Goal: Task Accomplishment & Management: Manage account settings

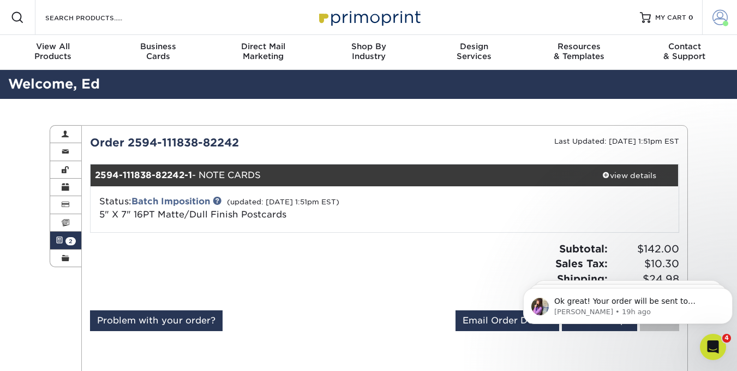
click at [712, 26] on link "Account" at bounding box center [719, 17] width 35 height 35
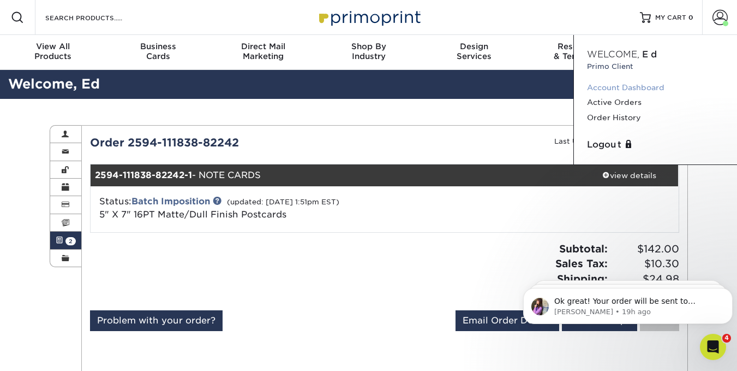
click at [634, 84] on link "Account Dashboard" at bounding box center [655, 87] width 137 height 15
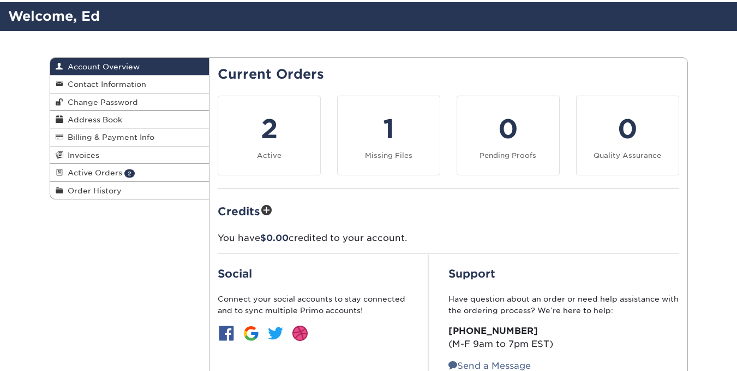
scroll to position [109, 0]
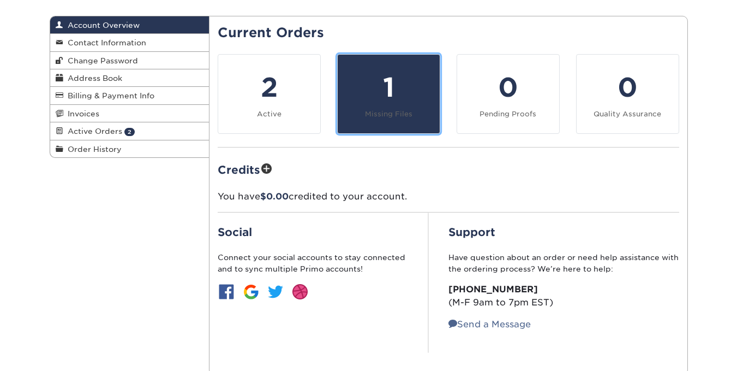
click at [408, 110] on small "Missing Files" at bounding box center [388, 114] width 47 height 8
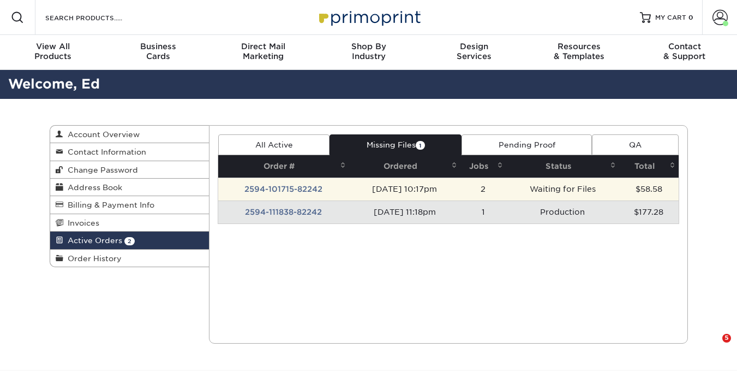
click at [264, 189] on td "2594-101715-82242" at bounding box center [283, 188] width 131 height 23
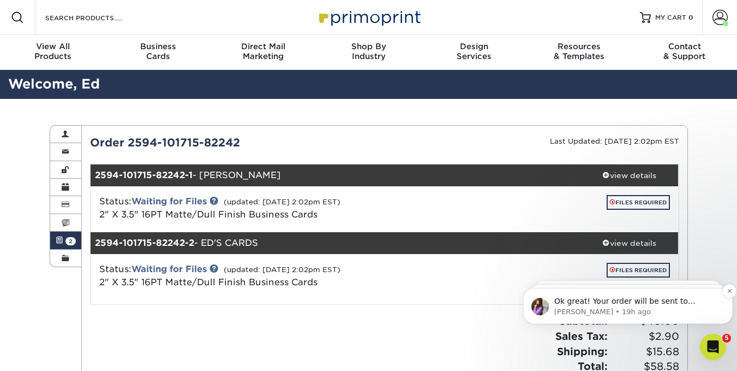
click at [647, 307] on p "Erica • 19h ago" at bounding box center [637, 312] width 165 height 10
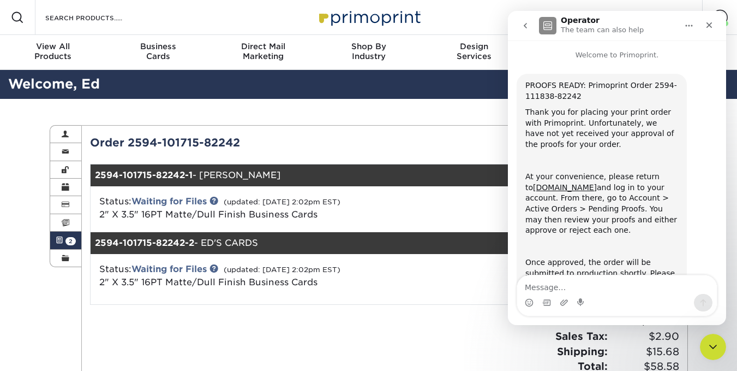
scroll to position [33, 0]
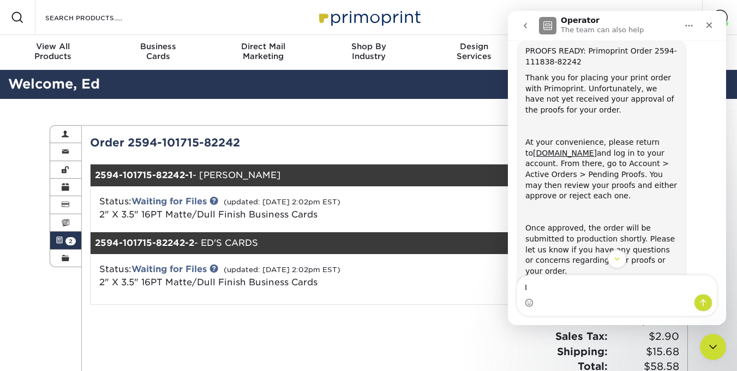
type textarea "I"
click at [708, 24] on icon "Close" at bounding box center [710, 25] width 6 height 6
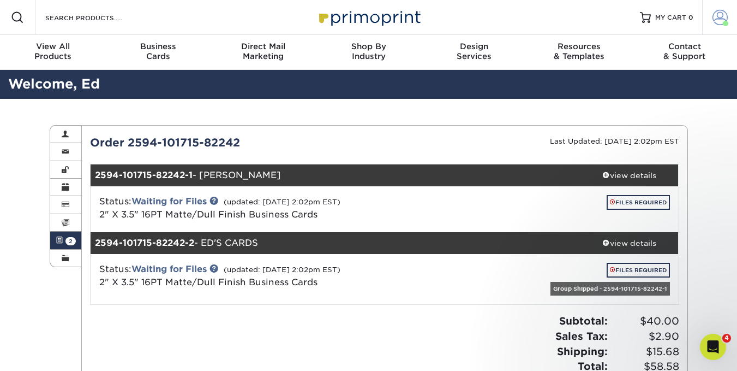
scroll to position [0, 0]
click at [722, 20] on span at bounding box center [720, 17] width 15 height 15
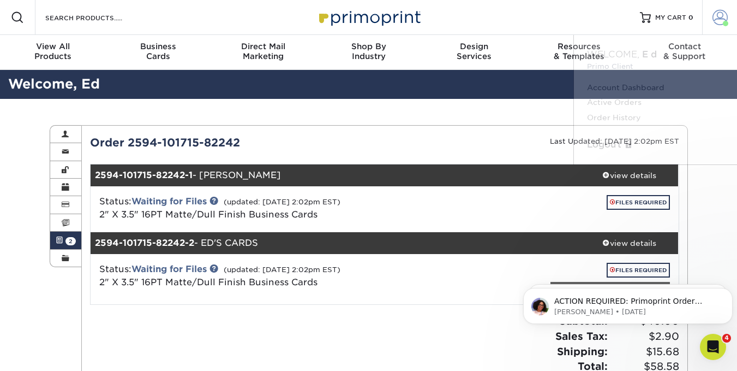
scroll to position [237, 0]
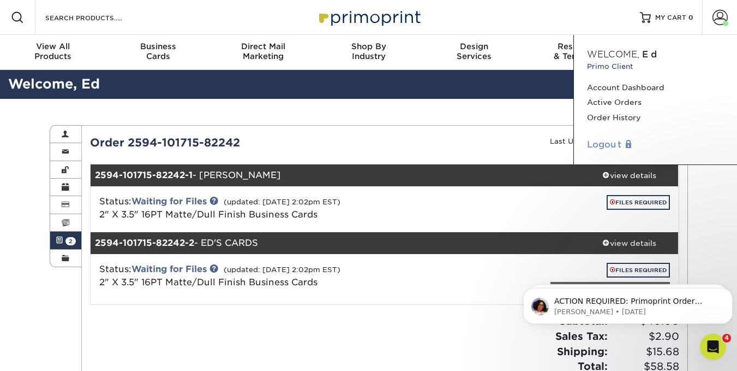
click at [603, 144] on link "Logout" at bounding box center [655, 144] width 137 height 13
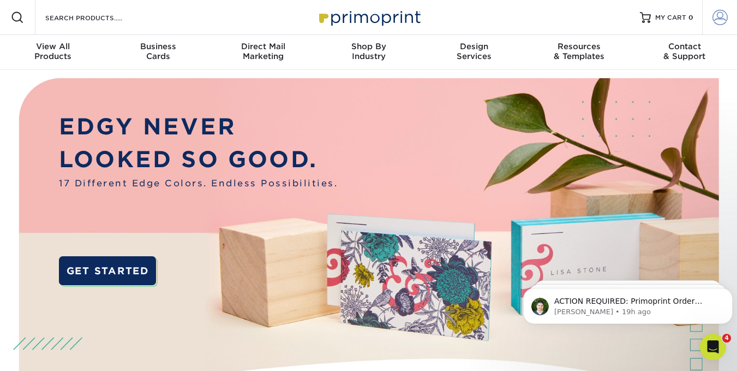
type input "[PERSON_NAME][EMAIL_ADDRESS][DOMAIN_NAME]"
click at [721, 16] on span at bounding box center [720, 17] width 15 height 15
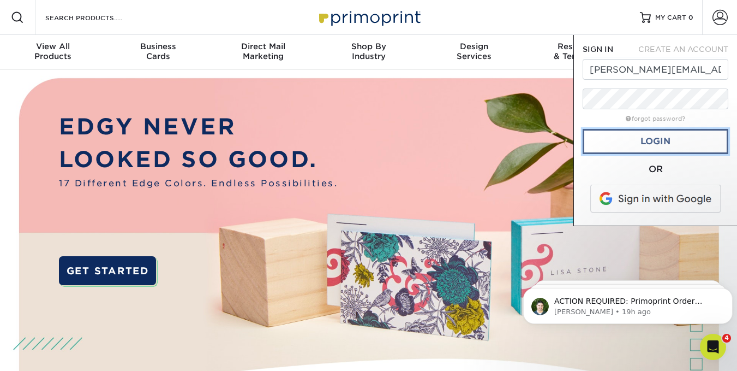
click at [656, 139] on link "Login" at bounding box center [656, 141] width 146 height 25
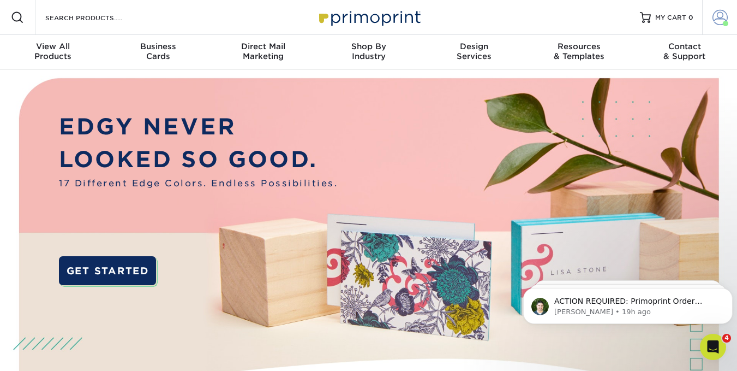
click at [719, 19] on span at bounding box center [720, 17] width 15 height 15
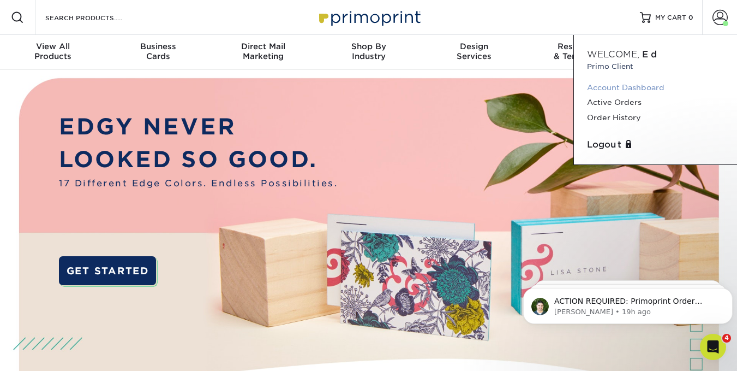
click at [651, 86] on link "Account Dashboard" at bounding box center [655, 87] width 137 height 15
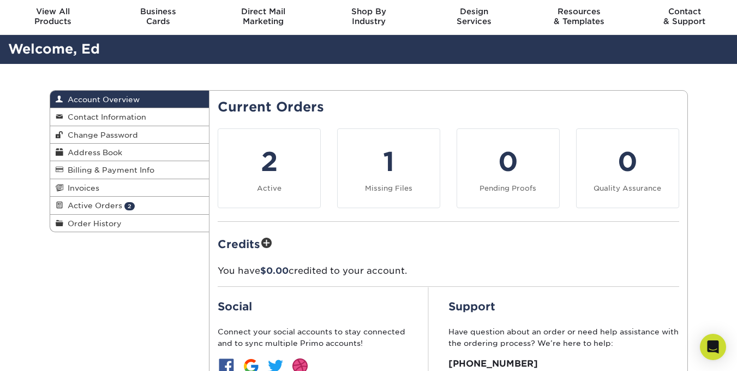
scroll to position [55, 0]
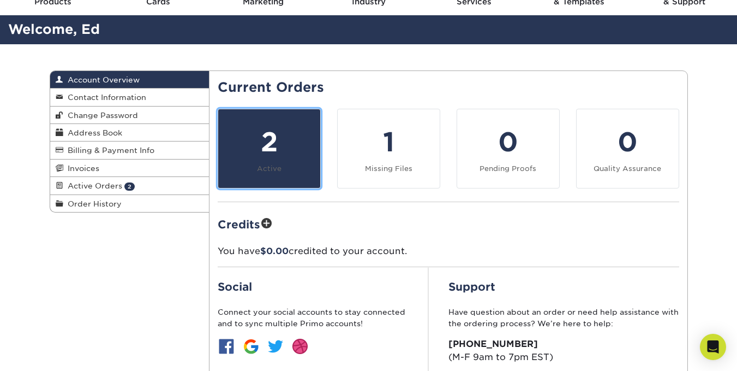
click at [268, 148] on div "2" at bounding box center [269, 141] width 89 height 39
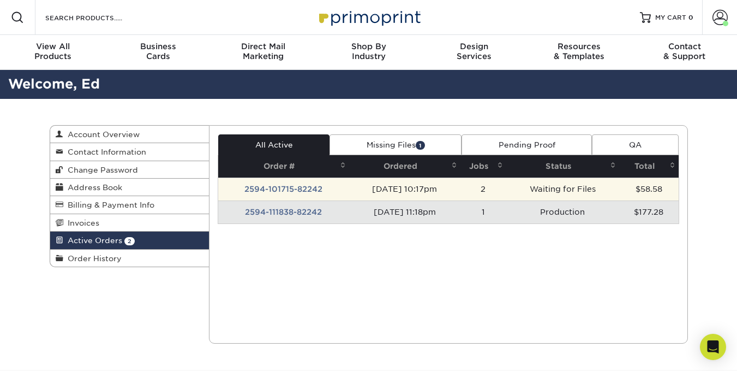
click at [271, 187] on td "2594-101715-82242" at bounding box center [283, 188] width 131 height 23
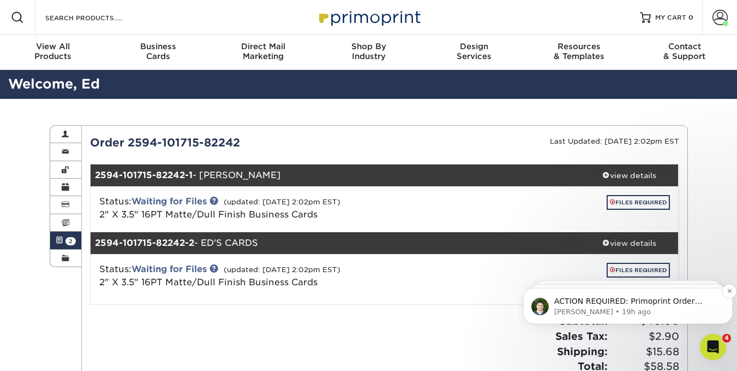
click at [647, 309] on p "[PERSON_NAME] • 19h ago" at bounding box center [637, 312] width 165 height 10
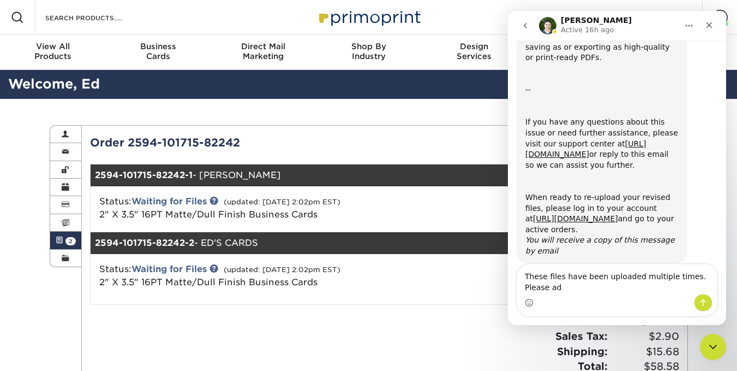
scroll to position [242, 0]
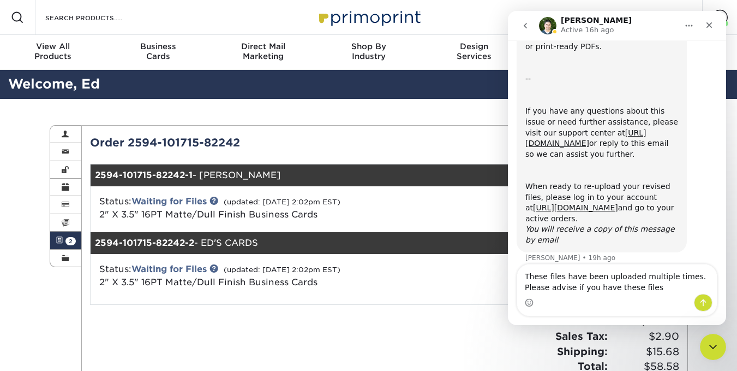
type textarea "These files have been uploaded multiple times. Please advise if you have these …"
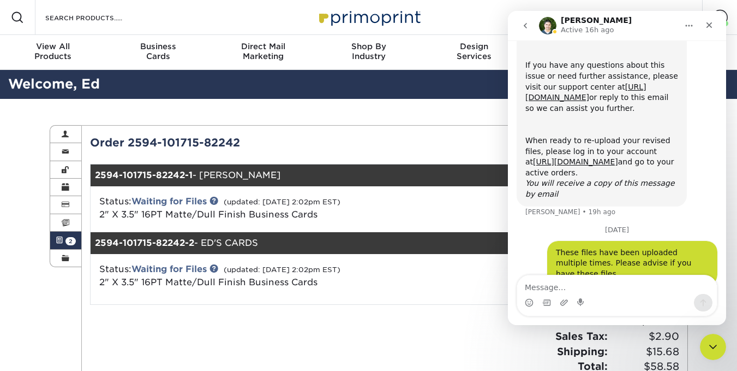
scroll to position [289, 0]
click at [714, 27] on div "Close" at bounding box center [710, 25] width 20 height 20
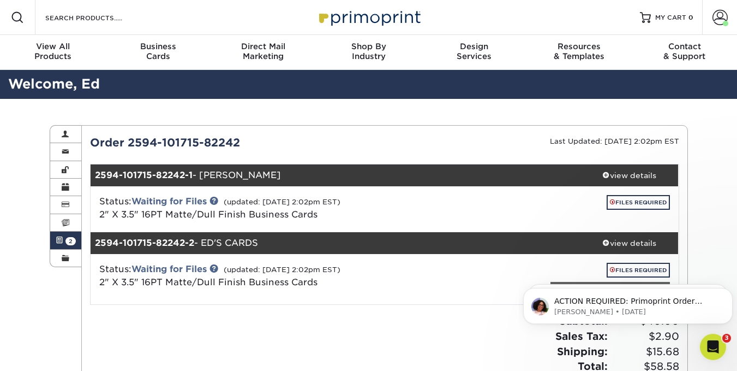
scroll to position [0, 0]
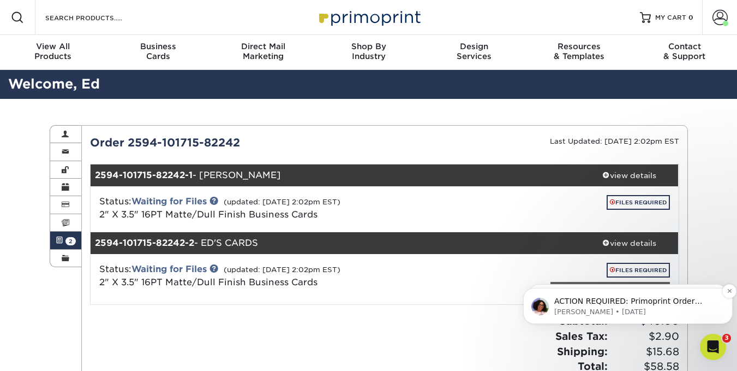
click at [626, 315] on p "Avery • 4d ago" at bounding box center [637, 312] width 165 height 10
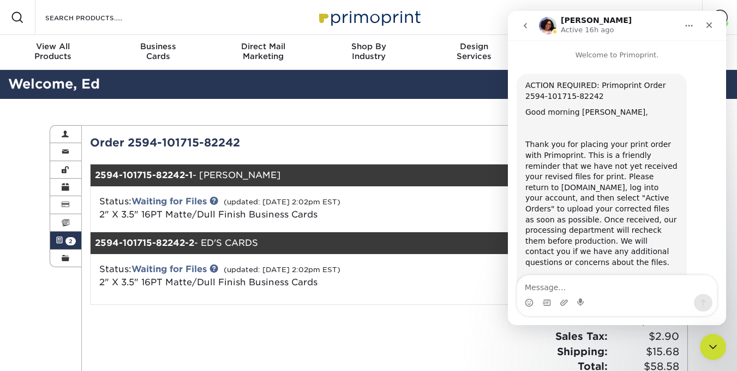
scroll to position [162, 0]
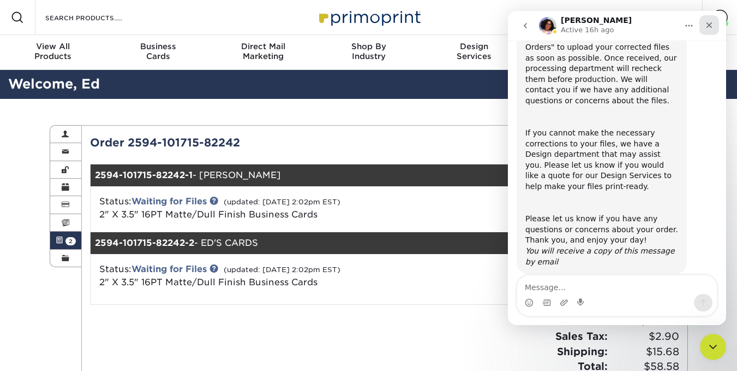
drag, startPoint x: 707, startPoint y: 26, endPoint x: 1215, endPoint y: 37, distance: 508.2
click at [707, 26] on icon "Close" at bounding box center [709, 25] width 9 height 9
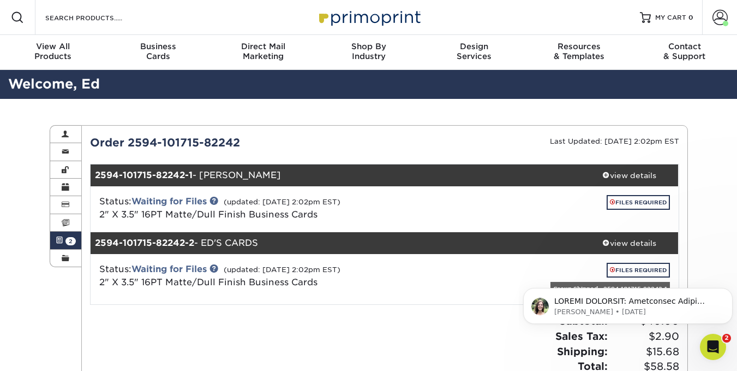
scroll to position [0, 0]
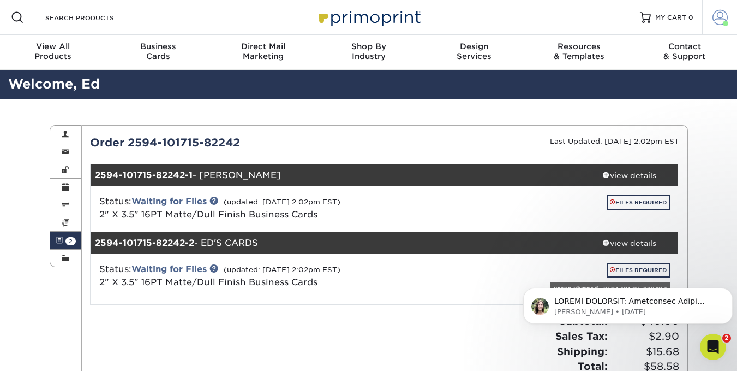
click at [718, 19] on span at bounding box center [720, 17] width 15 height 15
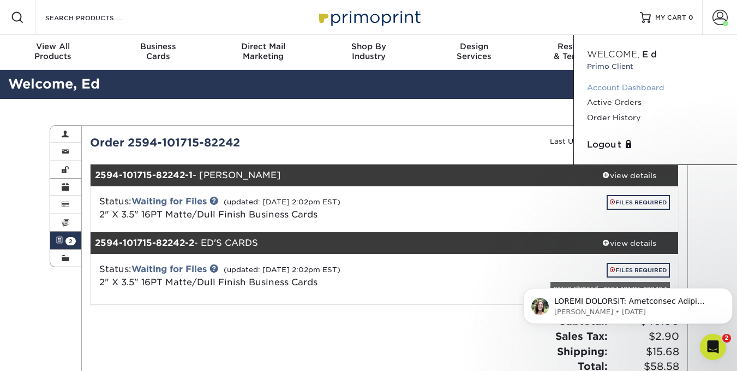
click at [643, 90] on link "Account Dashboard" at bounding box center [655, 87] width 137 height 15
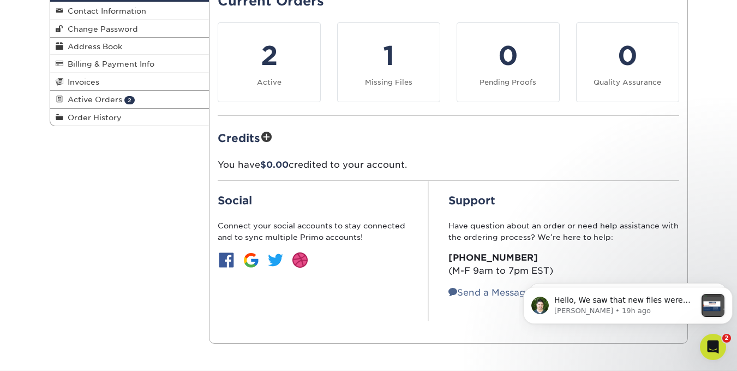
scroll to position [164, 0]
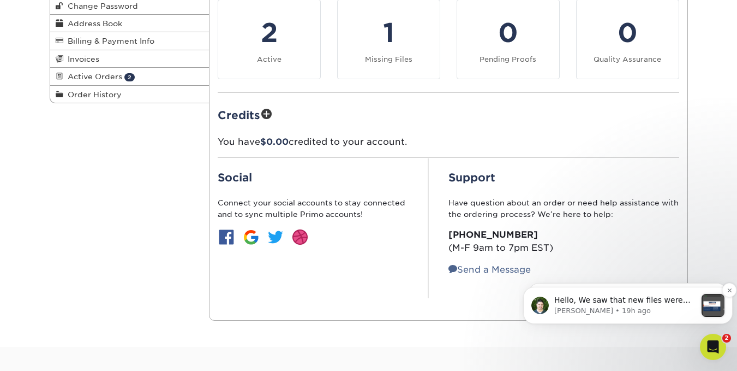
click at [652, 303] on p "Hello, We saw that new files were uploaded to your active order, 2594-101715-82…" at bounding box center [626, 300] width 142 height 11
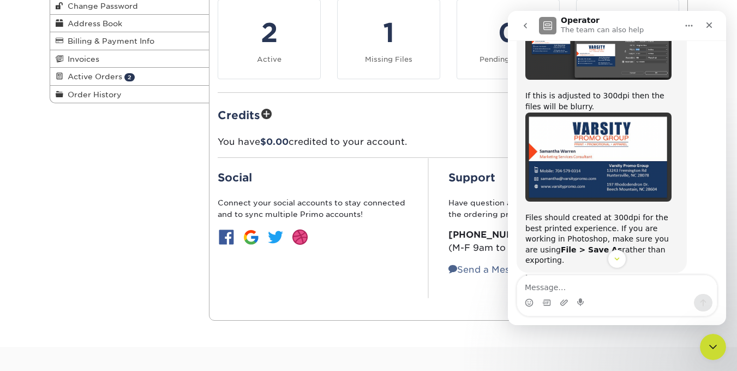
scroll to position [121, 0]
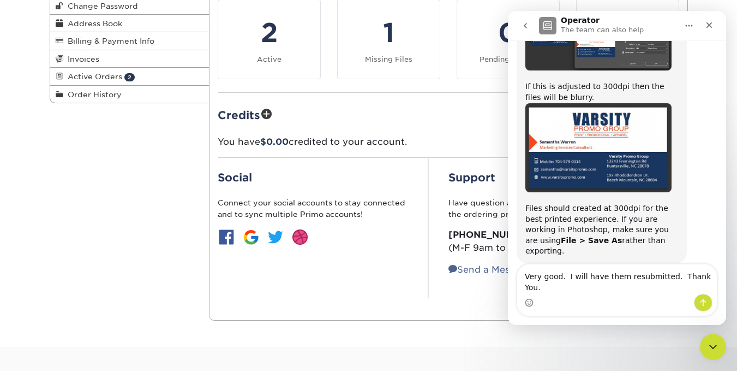
type textarea "Very good. I will have them resubmitted. Thank You."
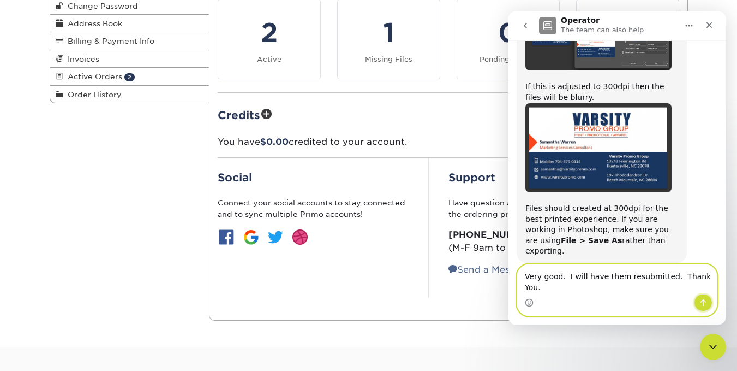
click at [706, 304] on icon "Send a message…" at bounding box center [703, 302] width 9 height 9
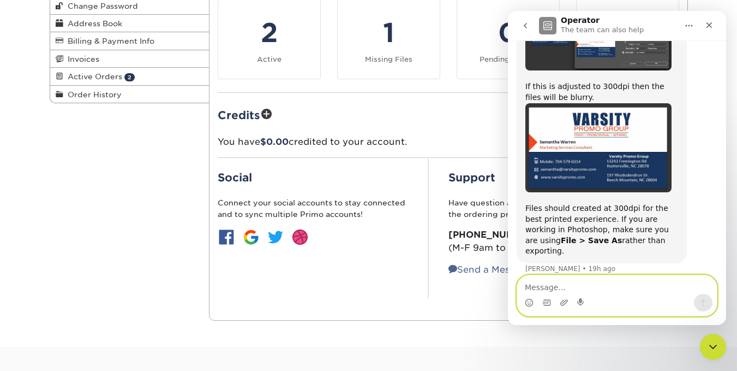
scroll to position [180, 0]
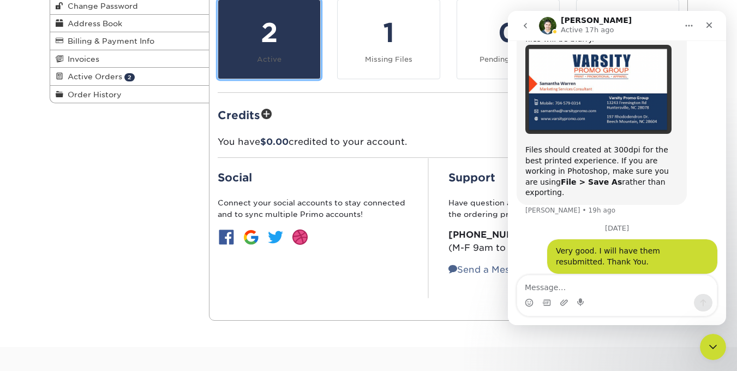
click at [253, 51] on div "2" at bounding box center [269, 32] width 89 height 39
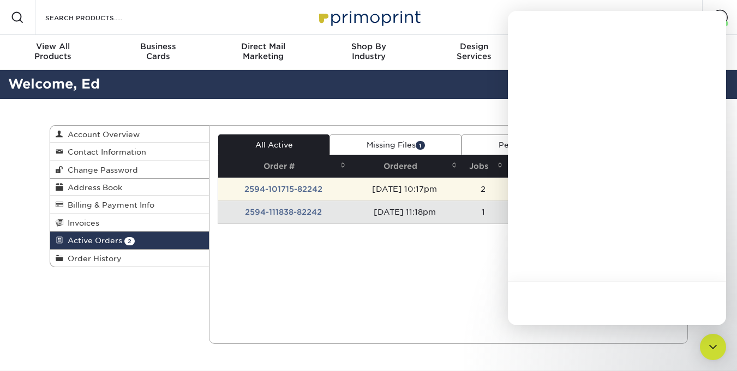
click at [306, 187] on td "2594-101715-82242" at bounding box center [283, 188] width 131 height 23
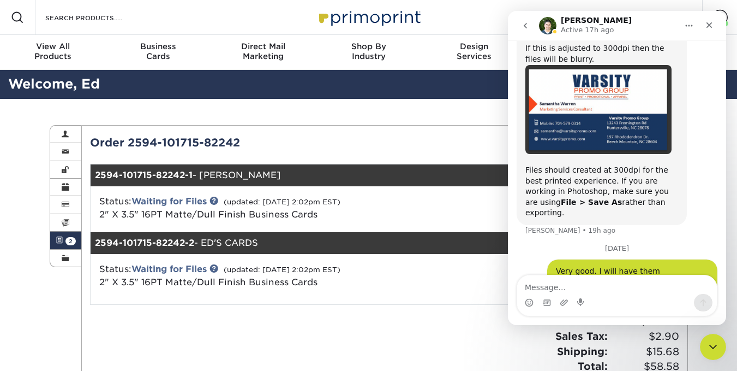
scroll to position [180, 0]
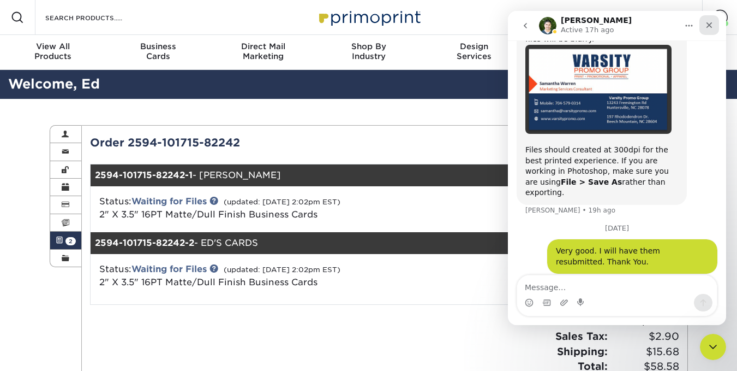
click at [713, 26] on icon "Close" at bounding box center [709, 25] width 9 height 9
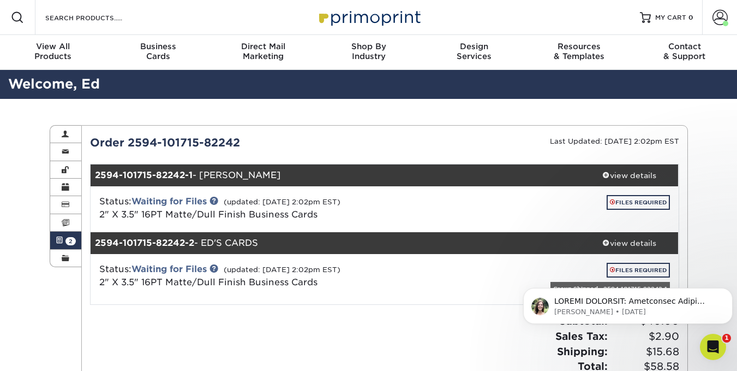
scroll to position [0, 0]
click at [633, 204] on link "FILES REQUIRED" at bounding box center [638, 202] width 63 height 15
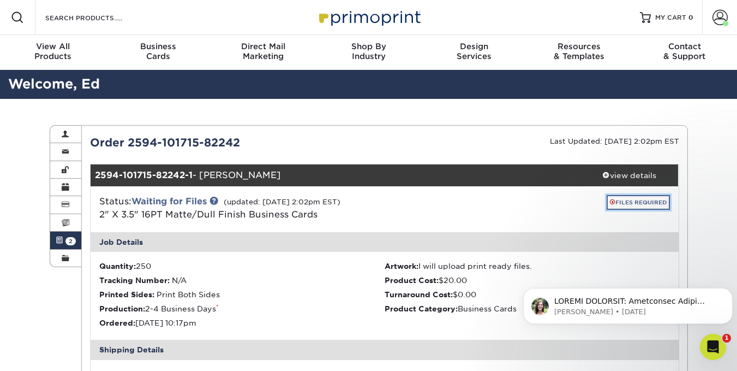
click at [639, 205] on link "FILES REQUIRED" at bounding box center [638, 202] width 63 height 15
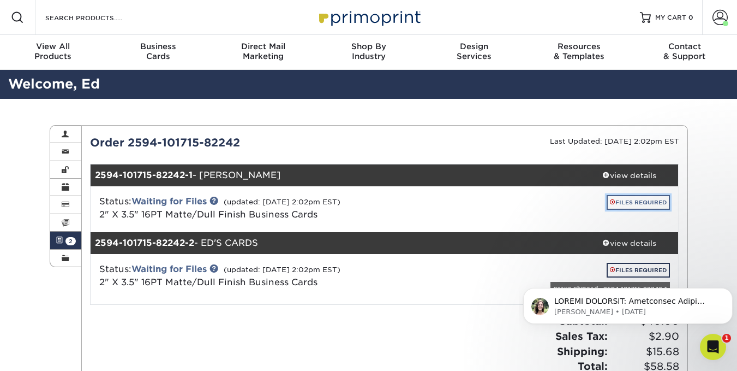
click at [640, 204] on link "FILES REQUIRED" at bounding box center [638, 202] width 63 height 15
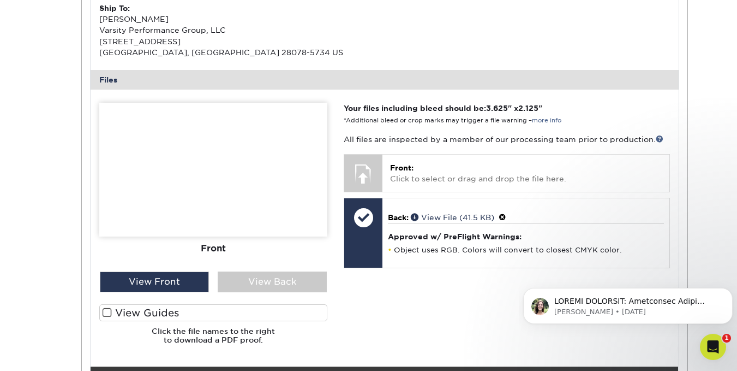
scroll to position [382, 0]
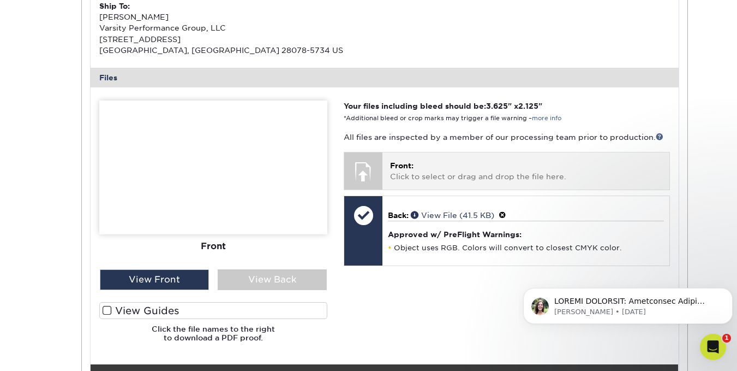
click at [467, 177] on p "Front: Click to select or drag and drop the file here." at bounding box center [525, 171] width 271 height 22
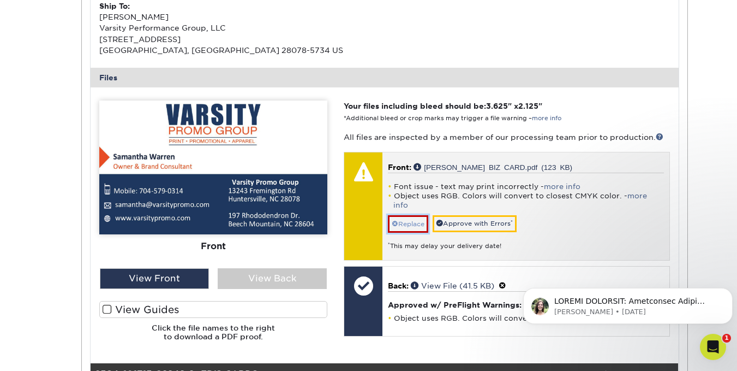
click at [408, 215] on link "Replace" at bounding box center [408, 223] width 40 height 17
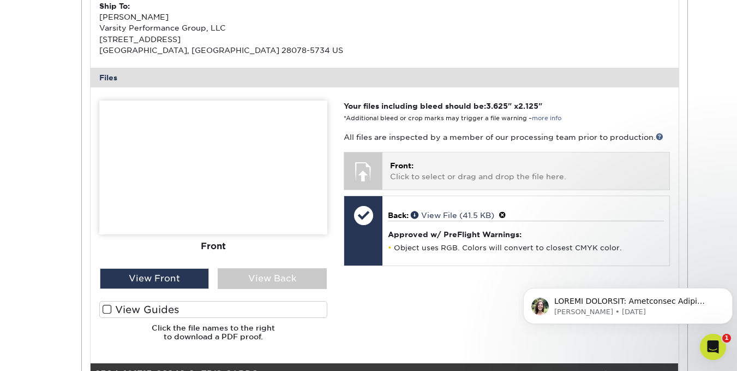
click at [376, 172] on div at bounding box center [363, 171] width 38 height 38
click at [422, 168] on p "Front: Click to select or drag and drop the file here." at bounding box center [525, 171] width 271 height 22
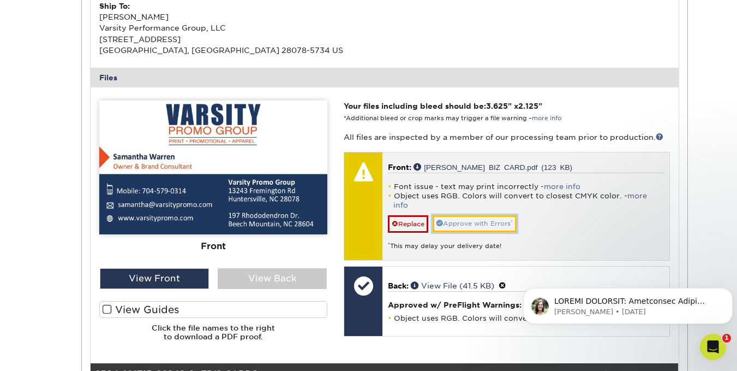
click at [460, 215] on link "Approve with Errors *" at bounding box center [475, 223] width 84 height 17
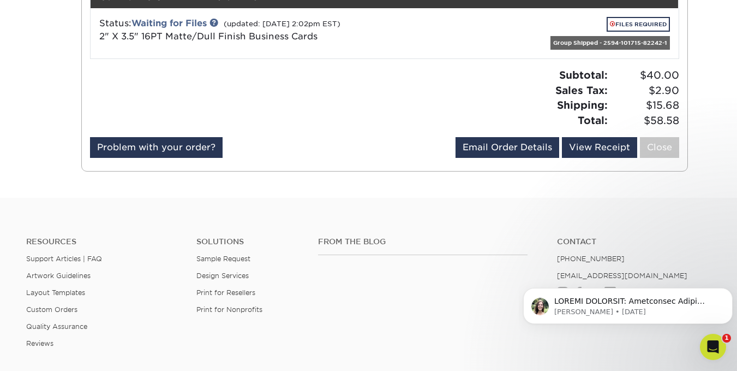
scroll to position [764, 0]
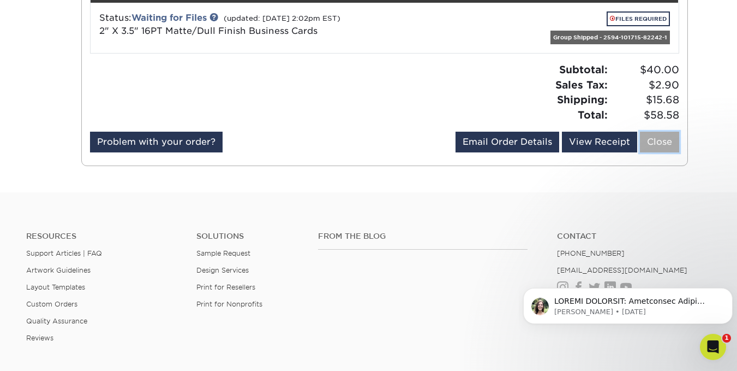
click at [674, 142] on link "Close" at bounding box center [659, 142] width 39 height 21
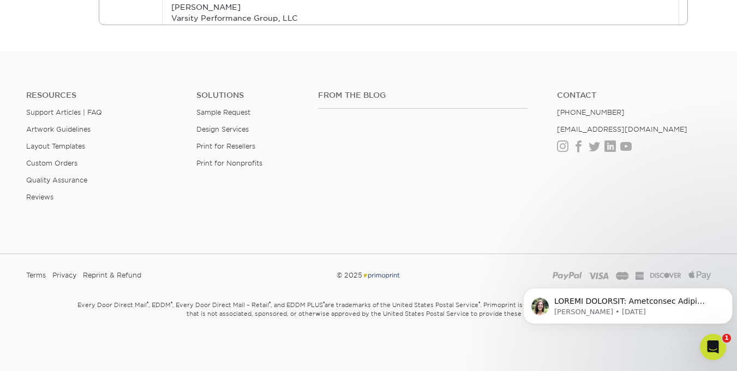
scroll to position [0, 0]
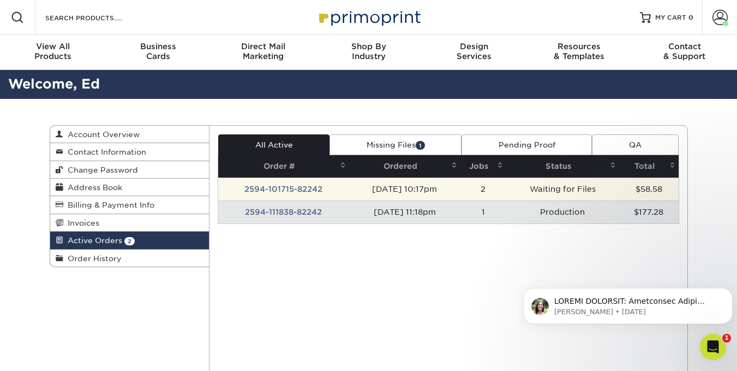
click at [283, 193] on td "2594-101715-82242" at bounding box center [283, 188] width 131 height 23
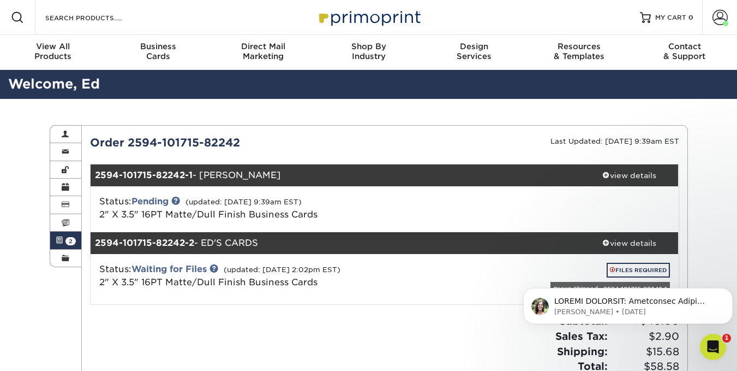
click at [642, 268] on html "Julie • 1w ago" at bounding box center [628, 303] width 218 height 76
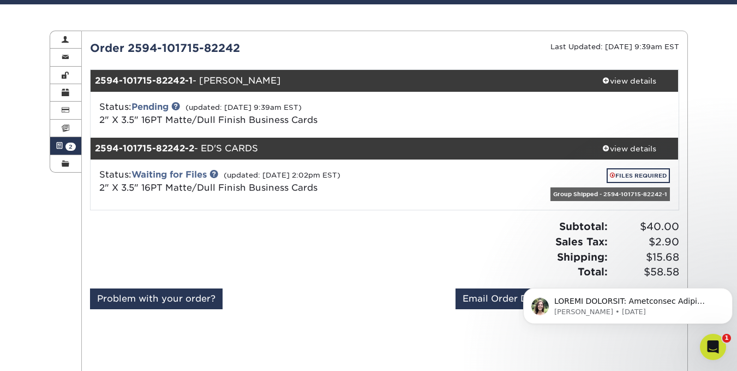
scroll to position [109, 0]
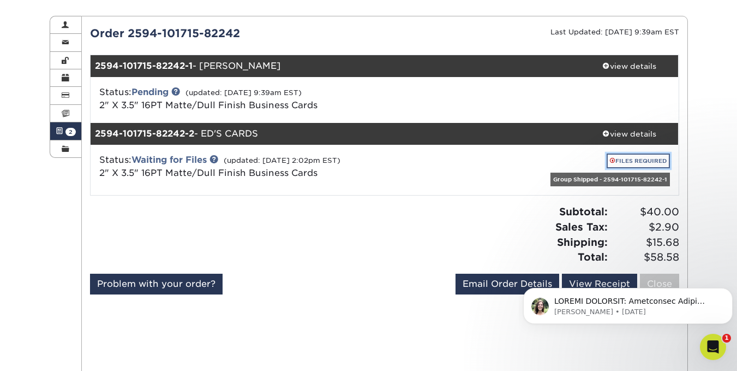
click at [632, 158] on link "FILES REQUIRED" at bounding box center [638, 160] width 63 height 15
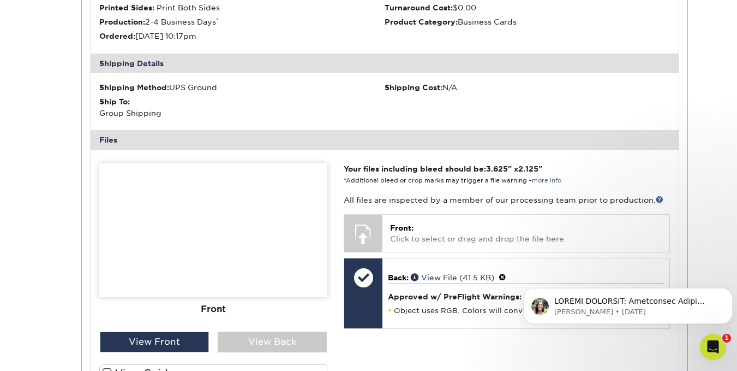
scroll to position [382, 0]
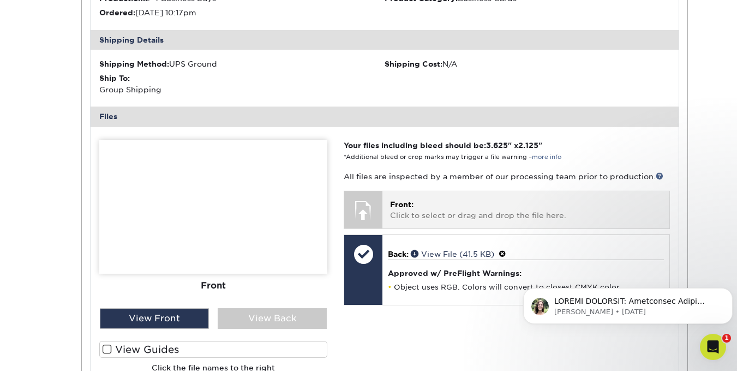
click at [468, 227] on div "Front: Click to select or drag and drop the file here. Choose file" at bounding box center [526, 209] width 287 height 37
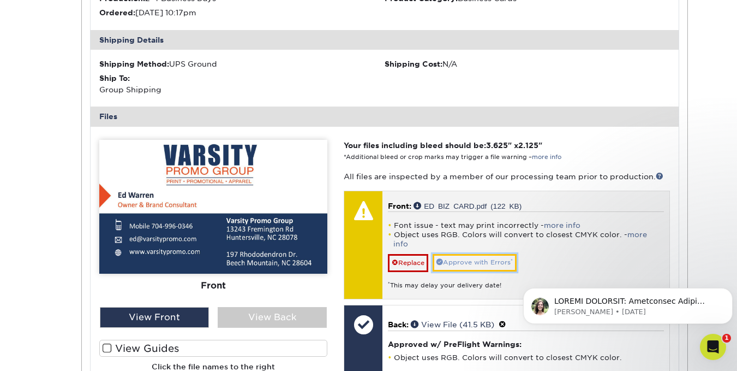
click at [464, 254] on link "Approve with Errors *" at bounding box center [475, 262] width 84 height 17
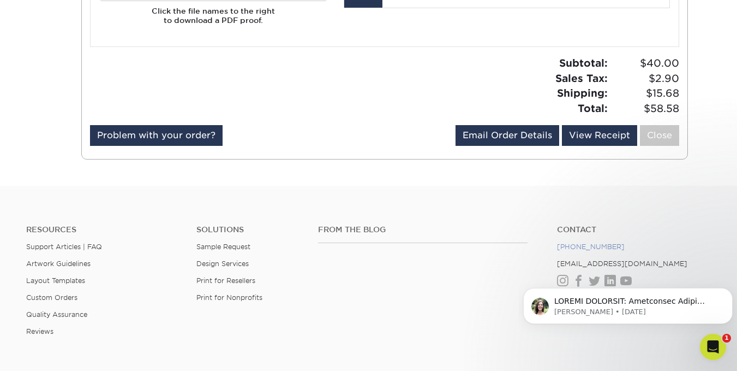
scroll to position [764, 0]
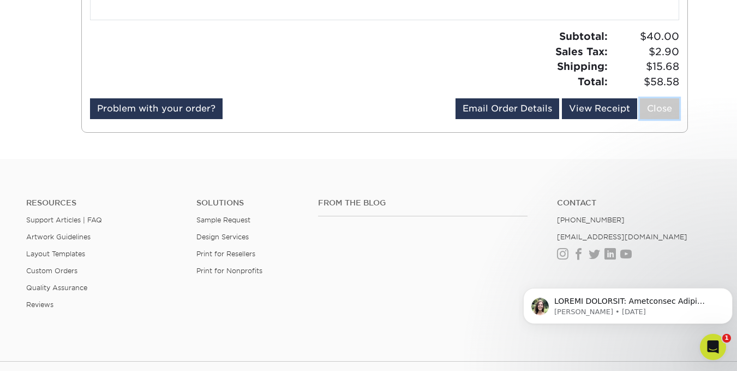
click at [665, 111] on link "Close" at bounding box center [659, 108] width 39 height 21
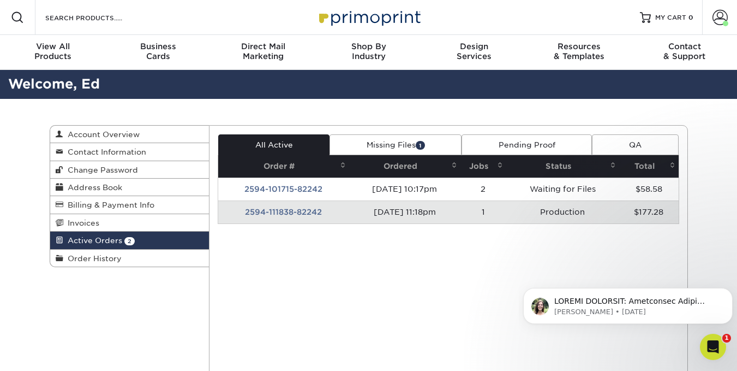
click at [401, 143] on link "Missing Files 1" at bounding box center [396, 144] width 132 height 21
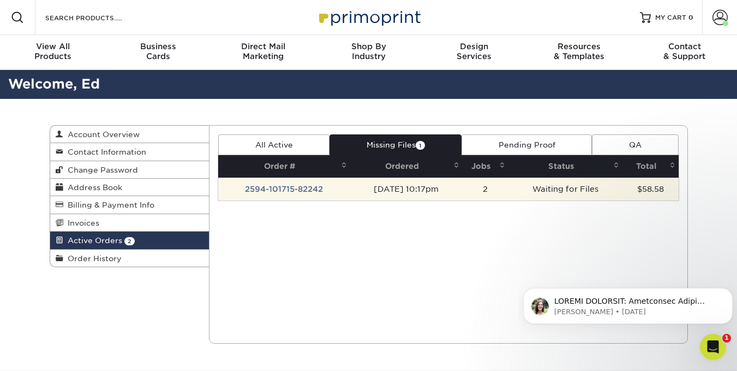
click at [295, 189] on td "2594-101715-82242" at bounding box center [284, 188] width 132 height 23
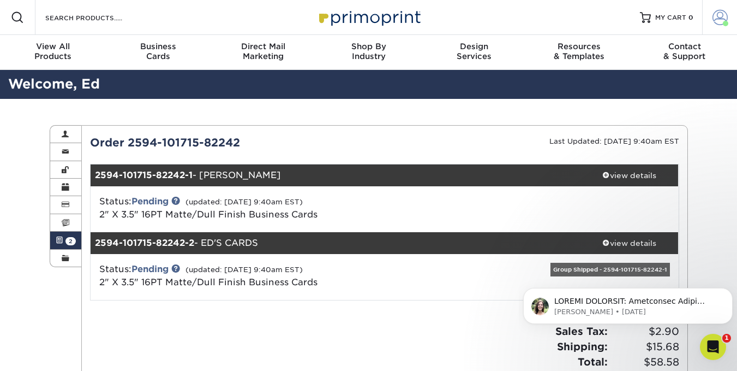
click at [722, 22] on span at bounding box center [720, 17] width 15 height 15
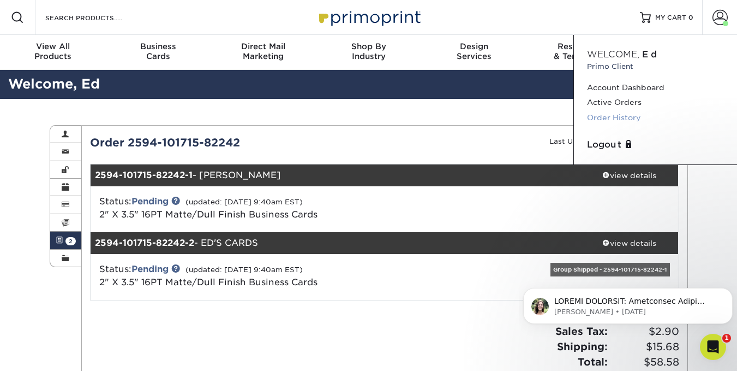
click at [630, 114] on link "Order History" at bounding box center [655, 117] width 137 height 15
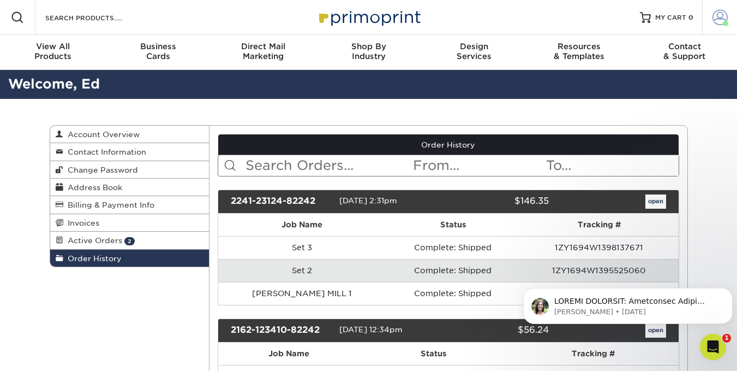
click at [719, 20] on span at bounding box center [720, 17] width 15 height 15
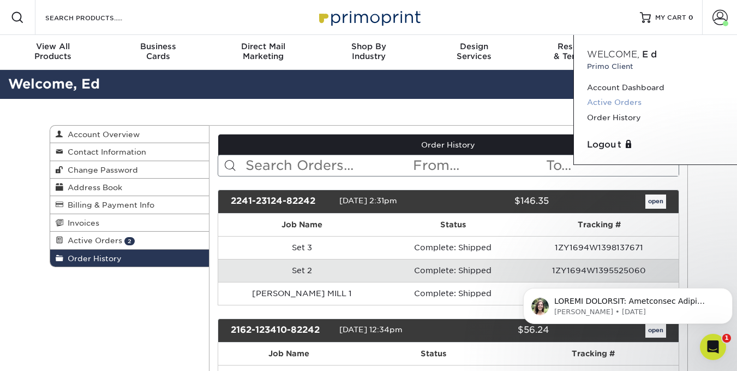
click at [613, 105] on link "Active Orders" at bounding box center [655, 102] width 137 height 15
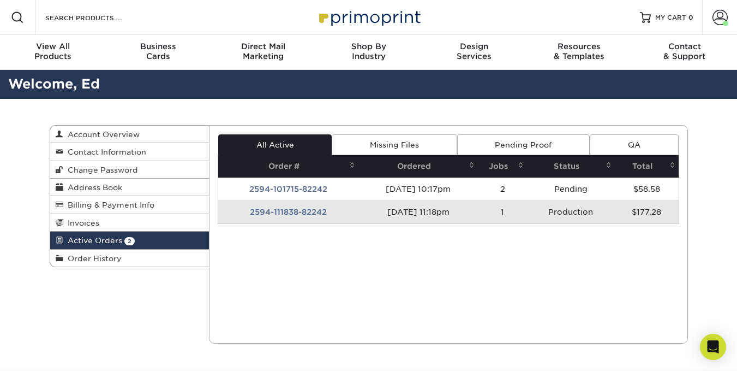
click at [637, 140] on link "QA" at bounding box center [634, 144] width 88 height 21
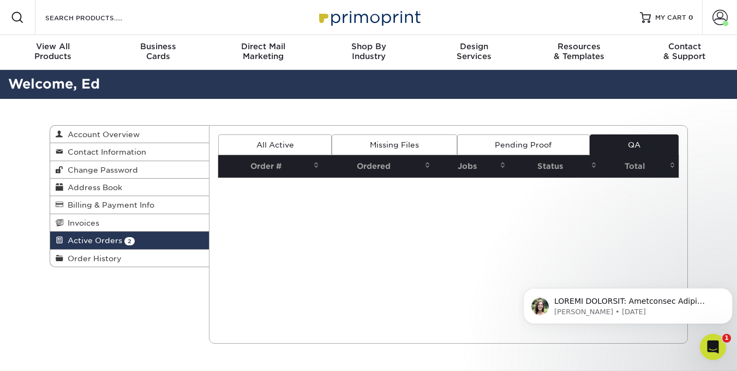
click at [526, 140] on link "Pending Proof" at bounding box center [523, 144] width 133 height 21
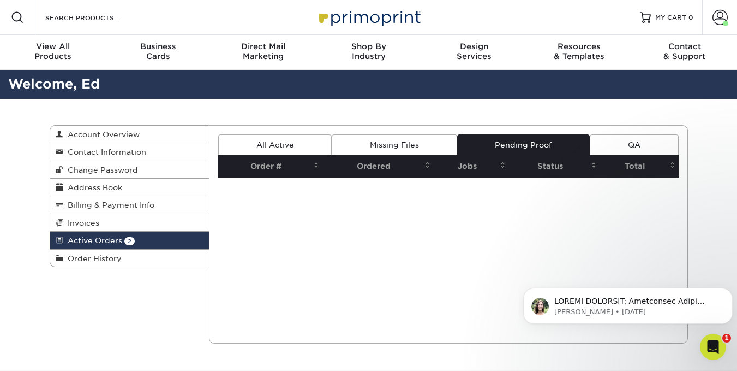
click at [412, 142] on link "Missing Files" at bounding box center [394, 144] width 125 height 21
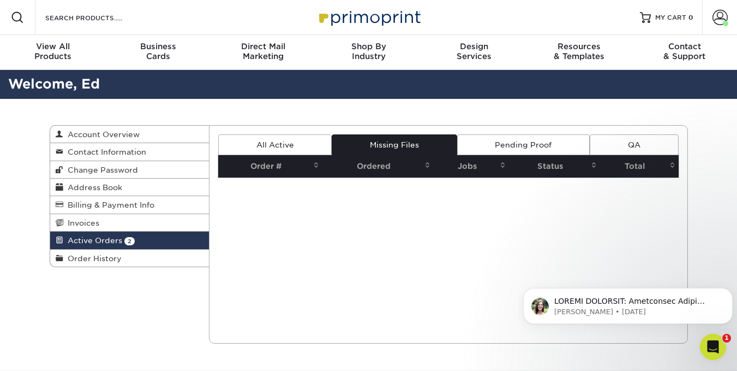
click at [282, 145] on link "All Active" at bounding box center [275, 144] width 114 height 21
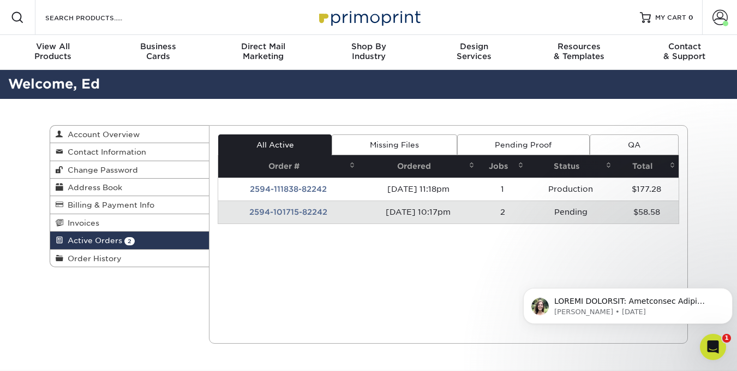
click at [313, 207] on td "2594-101715-82242" at bounding box center [288, 211] width 140 height 23
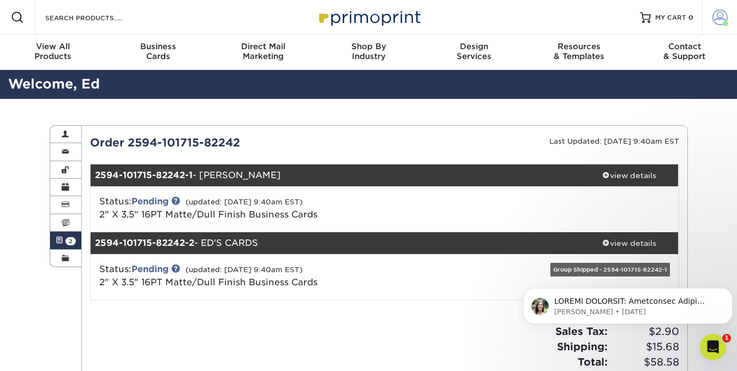
click at [718, 20] on span at bounding box center [720, 17] width 15 height 15
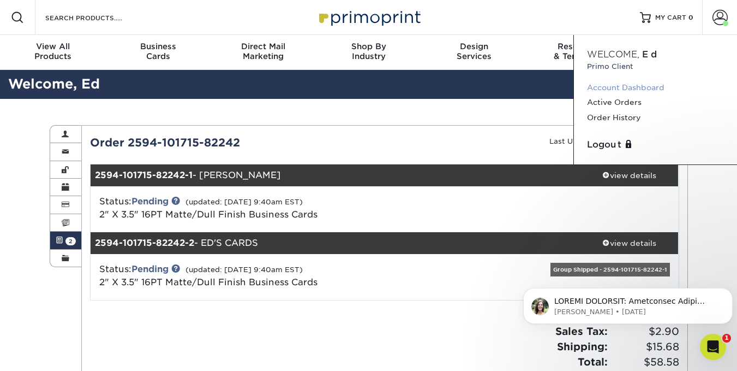
click at [634, 85] on link "Account Dashboard" at bounding box center [655, 87] width 137 height 15
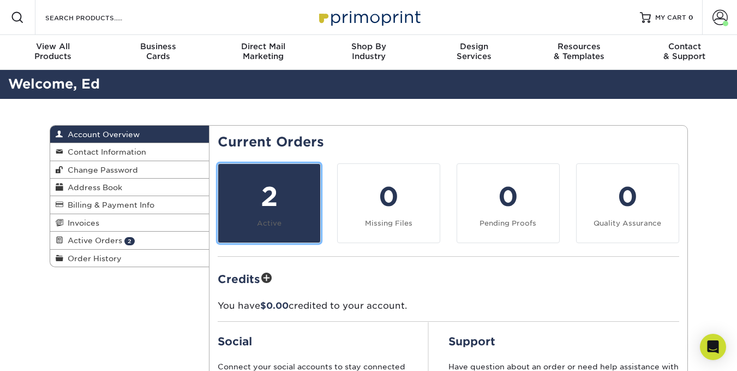
click at [307, 235] on link "2 Active" at bounding box center [269, 203] width 103 height 80
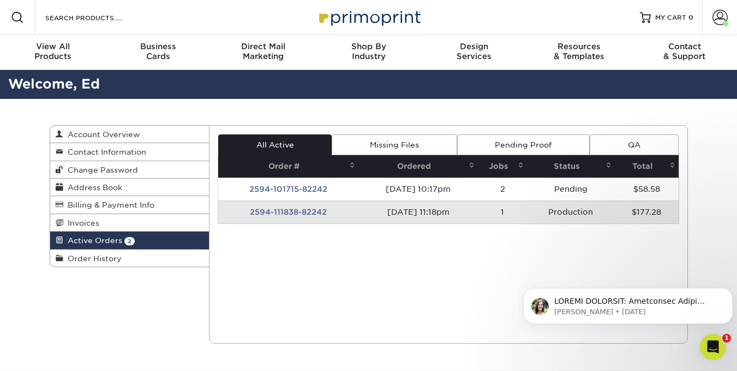
click at [308, 213] on td "2594-111838-82242" at bounding box center [288, 211] width 140 height 23
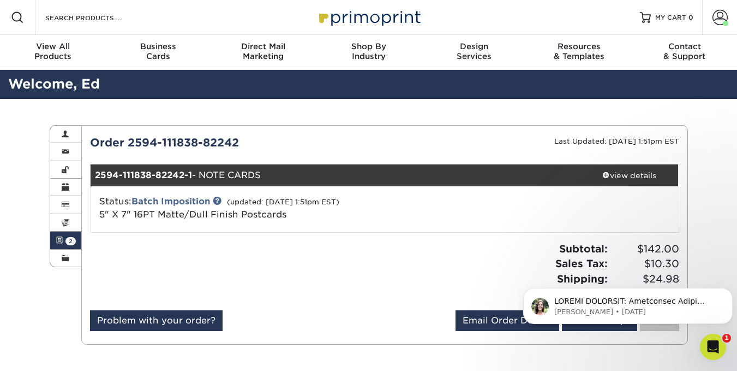
scroll to position [55, 0]
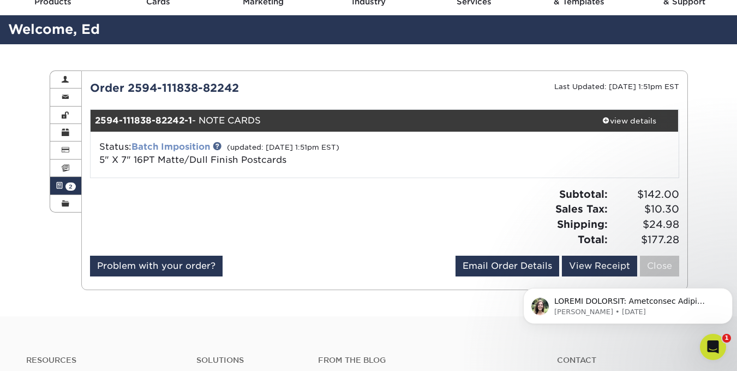
click at [180, 150] on link "Batch Imposition" at bounding box center [171, 146] width 79 height 10
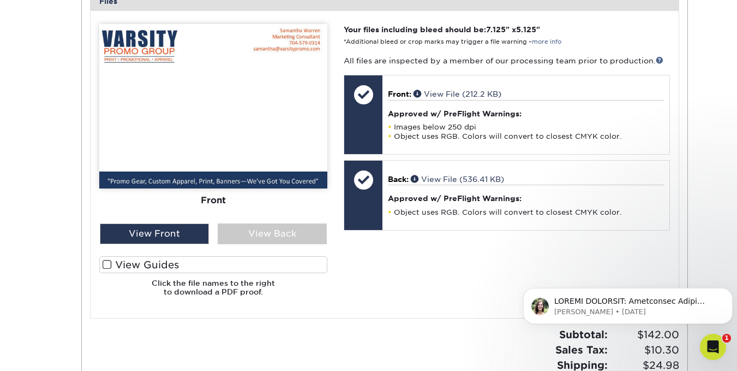
scroll to position [491, 0]
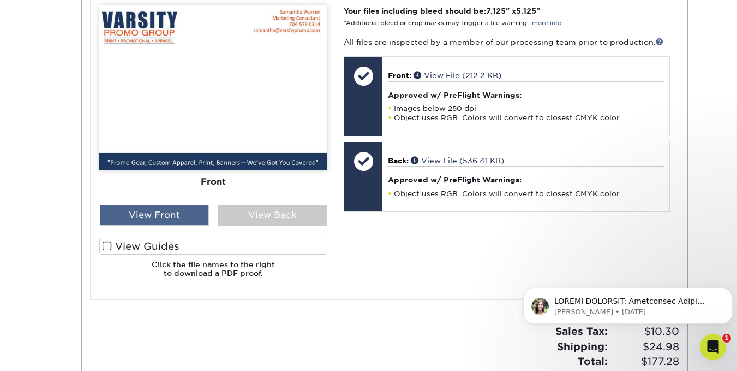
click at [153, 221] on div "View Front" at bounding box center [154, 215] width 109 height 21
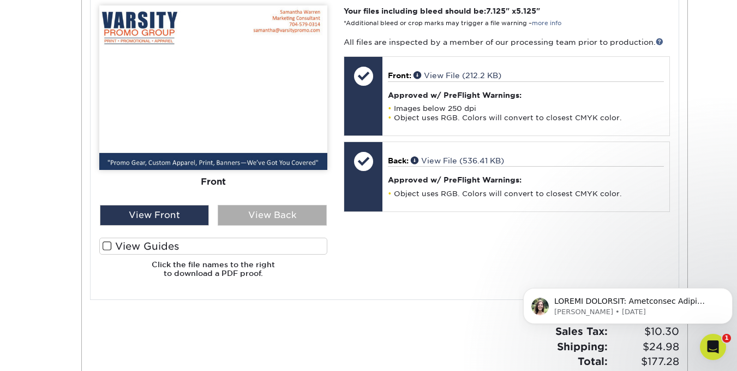
click at [292, 214] on div "View Back" at bounding box center [272, 215] width 109 height 21
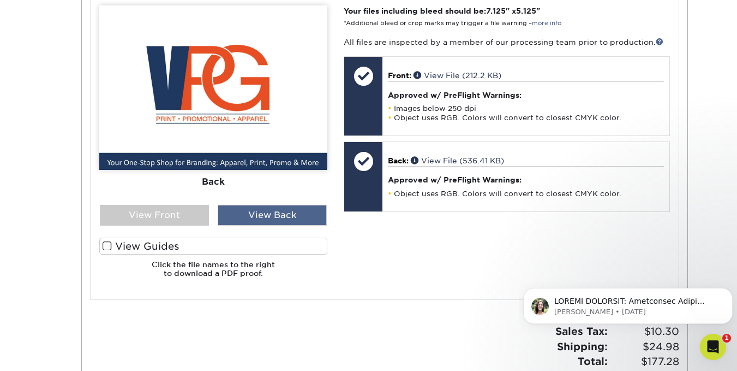
click at [292, 214] on div "View Back" at bounding box center [272, 215] width 109 height 21
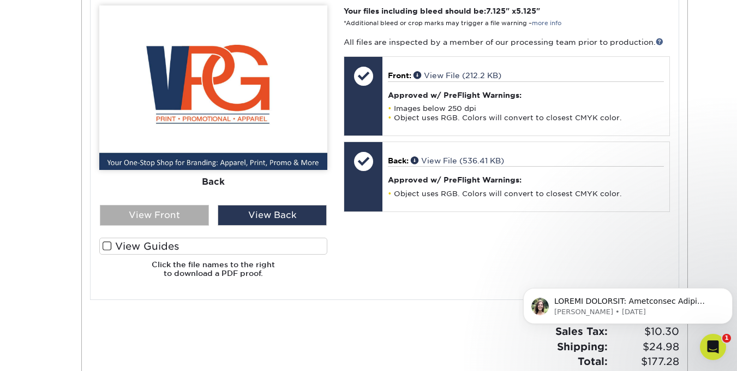
click at [184, 210] on div "View Front" at bounding box center [154, 215] width 109 height 21
